Goal: Transaction & Acquisition: Purchase product/service

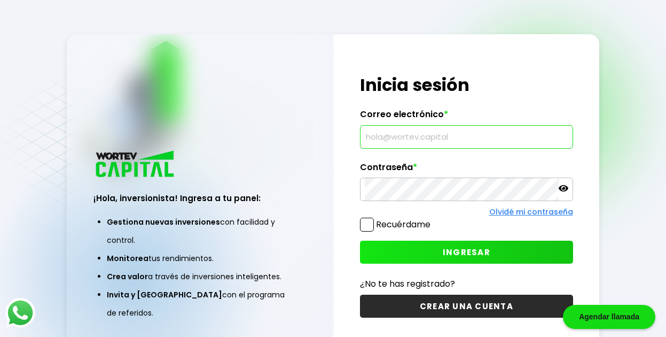
click at [464, 143] on input "text" at bounding box center [466, 137] width 203 height 22
type input "[EMAIL_ADDRESS][DOMAIN_NAME]"
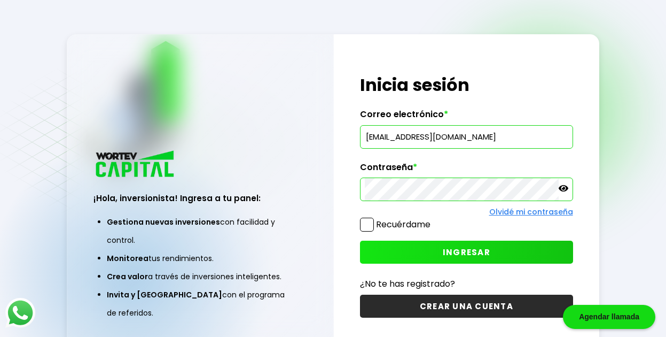
click at [434, 255] on button "INGRESAR" at bounding box center [466, 251] width 213 height 23
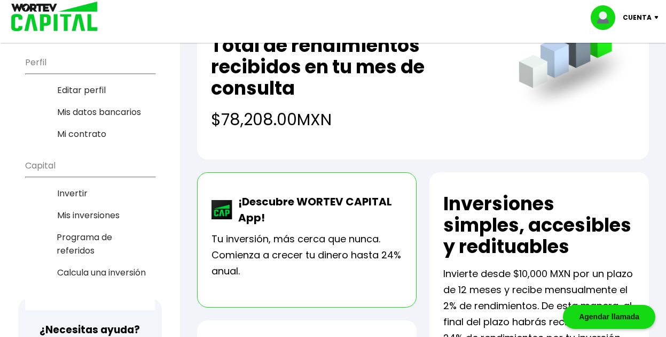
scroll to position [107, 0]
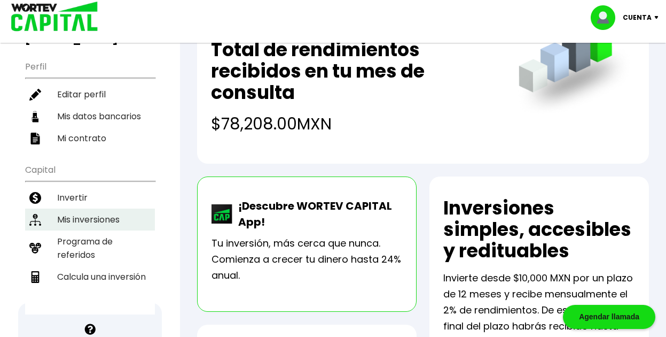
click at [83, 208] on li "Mis inversiones" at bounding box center [90, 219] width 130 height 22
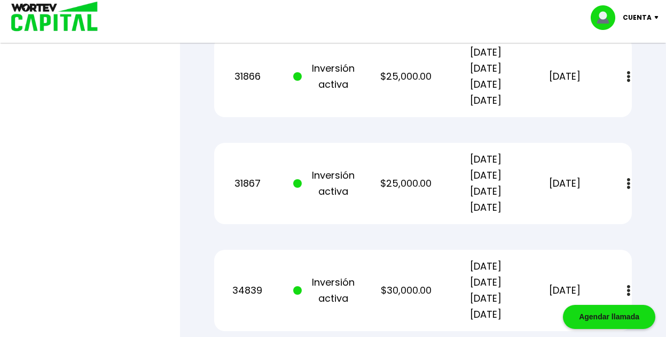
scroll to position [690, 0]
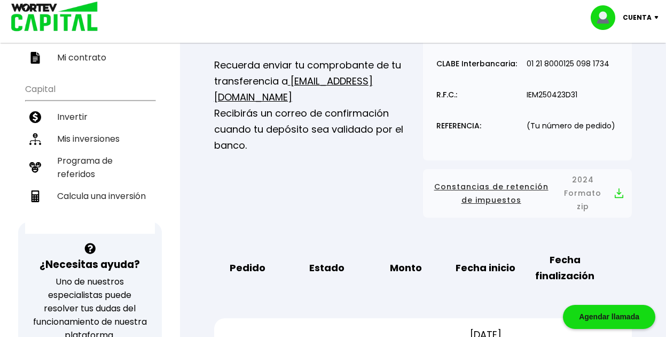
scroll to position [214, 0]
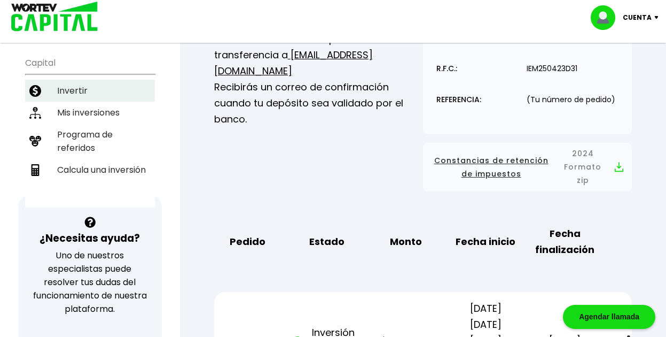
click at [64, 80] on li "Invertir" at bounding box center [90, 91] width 130 height 22
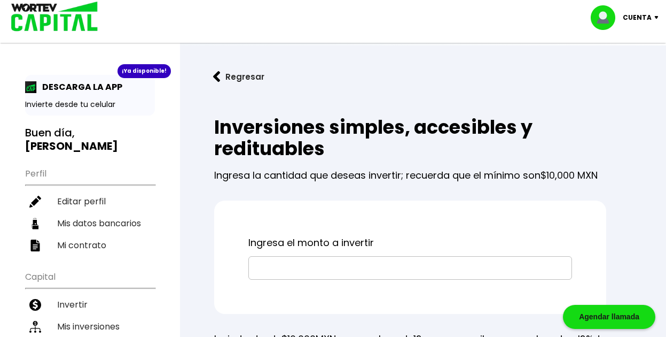
click at [332, 274] on input "text" at bounding box center [410, 267] width 314 height 22
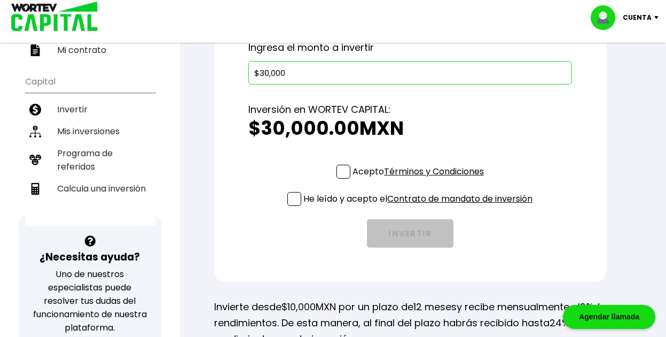
scroll to position [214, 0]
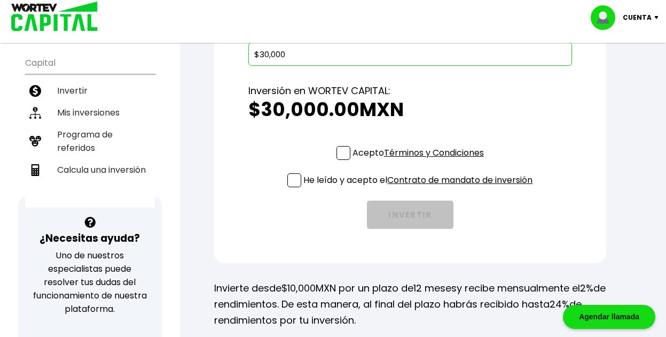
type input "$30,000"
click at [341, 151] on span at bounding box center [344, 153] width 14 height 14
click at [421, 161] on input "Acepto Términos y Condiciones" at bounding box center [421, 161] width 0 height 0
click at [290, 182] on span at bounding box center [294, 180] width 14 height 14
click at [421, 188] on input "He leído y acepto el Contrato de mandato de inversión" at bounding box center [421, 188] width 0 height 0
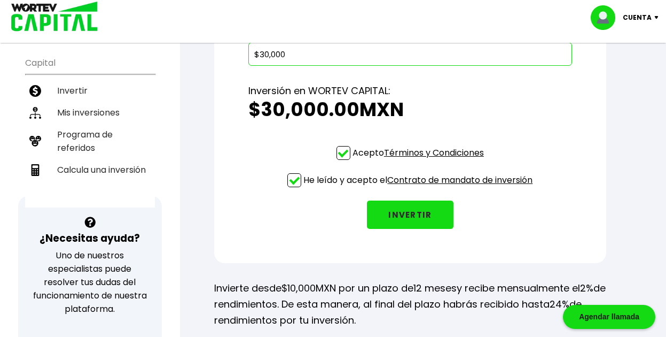
click at [414, 216] on button "INVERTIR" at bounding box center [410, 214] width 87 height 28
